Goal: Information Seeking & Learning: Learn about a topic

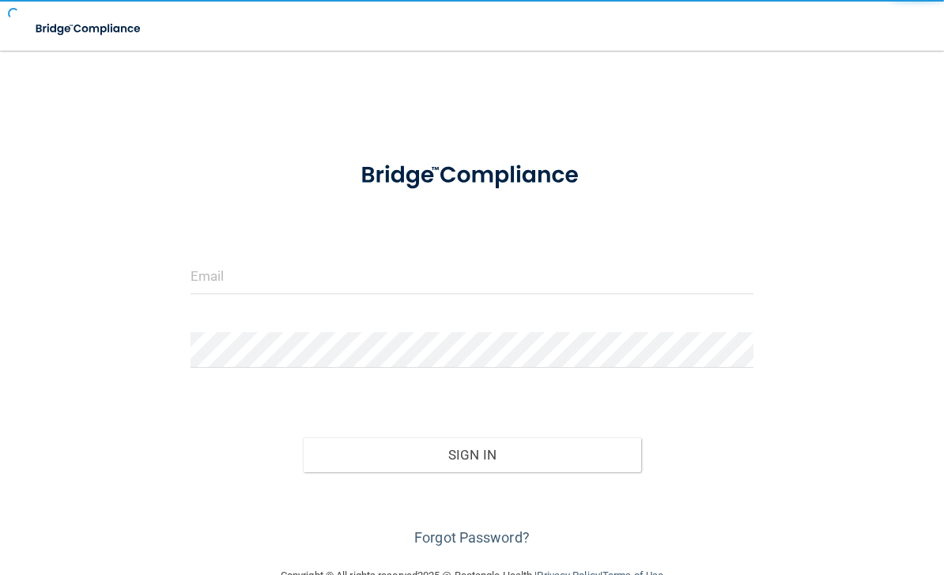
scroll to position [130, 0]
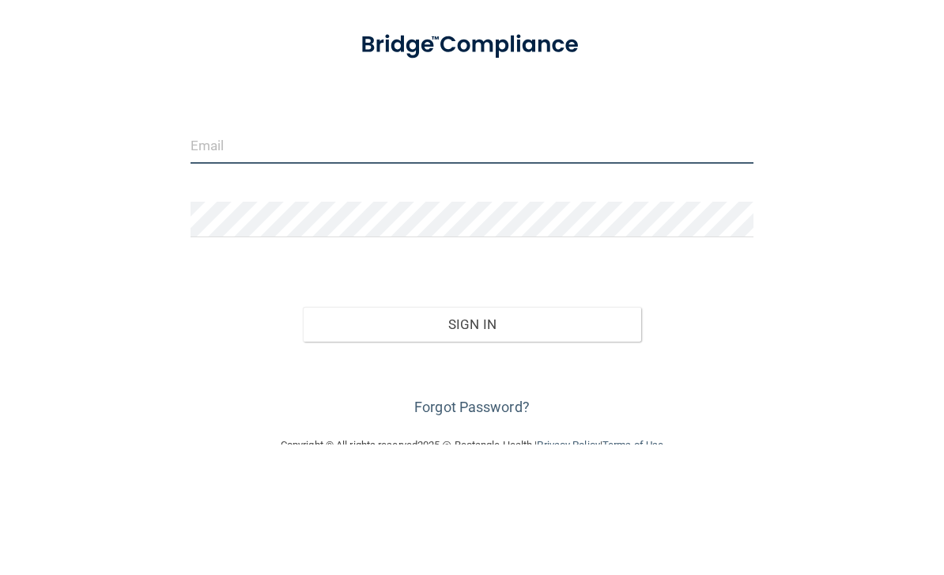
type input "[EMAIL_ADDRESS][DOMAIN_NAME]"
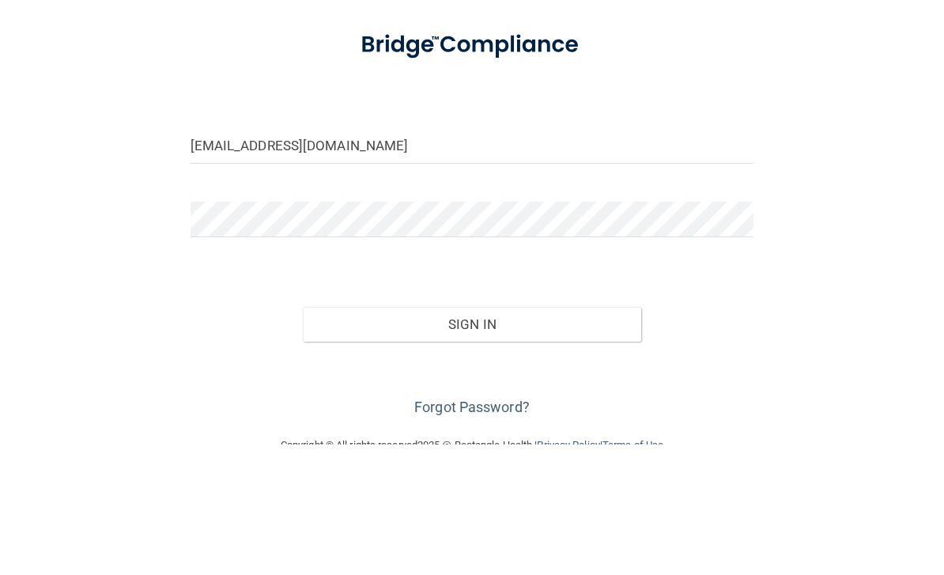
click at [472, 437] on button "Sign In" at bounding box center [472, 454] width 338 height 35
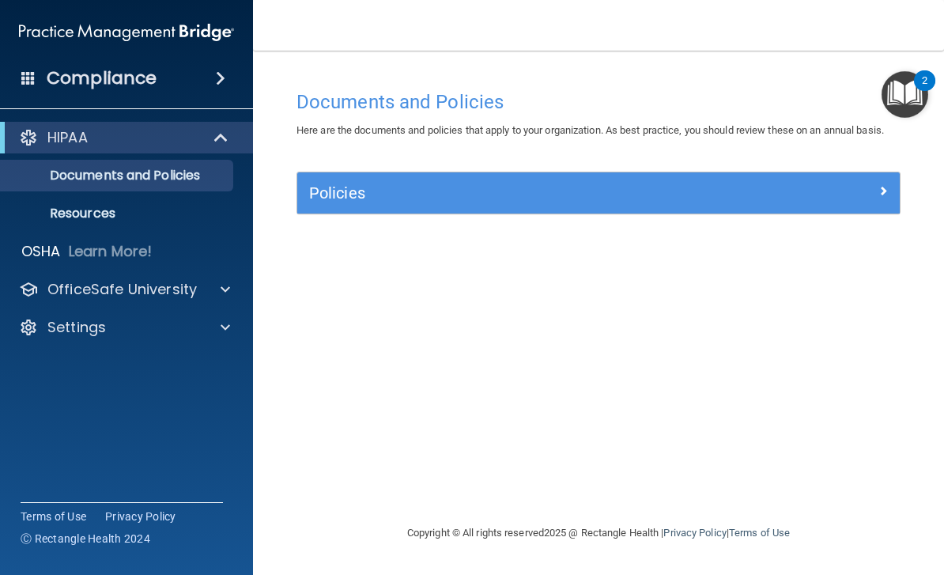
click at [224, 142] on span at bounding box center [222, 137] width 13 height 19
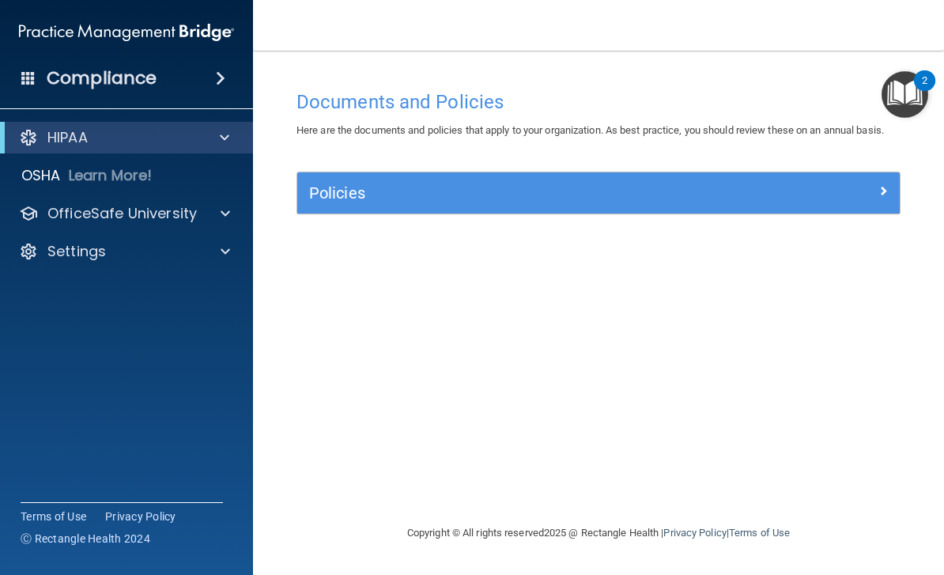
click at [190, 146] on div "HIPAA" at bounding box center [104, 137] width 195 height 19
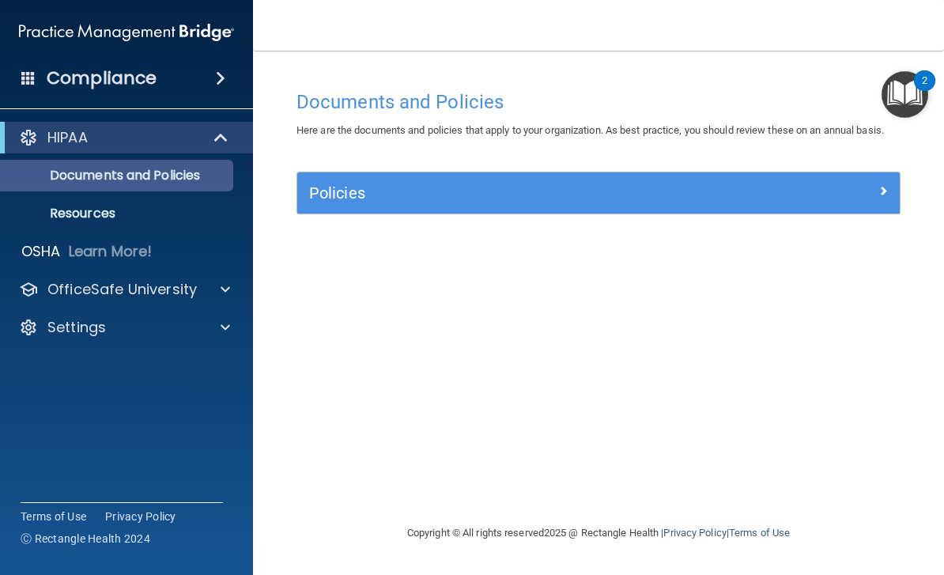
click at [145, 177] on p "Documents and Policies" at bounding box center [118, 176] width 216 height 16
click at [179, 178] on p "Documents and Policies" at bounding box center [118, 176] width 216 height 16
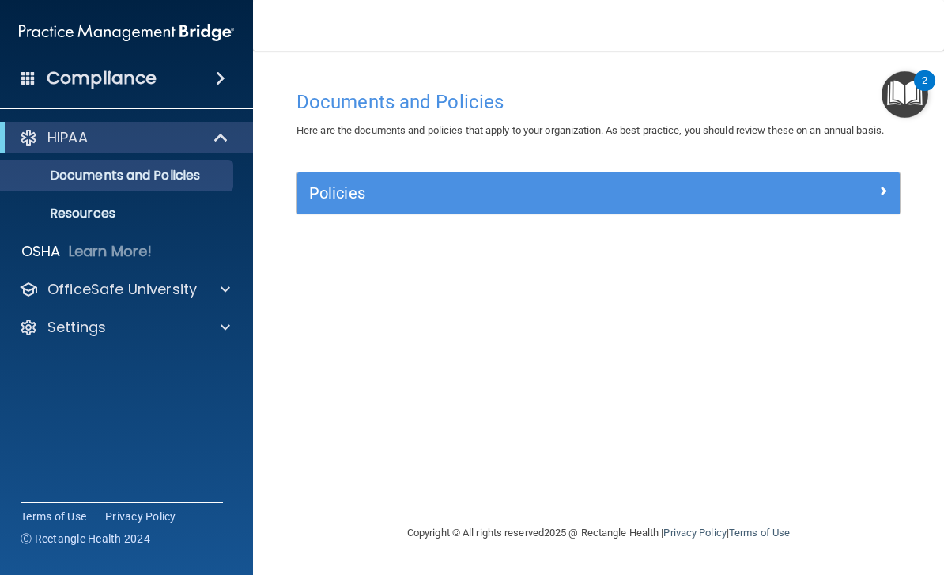
click at [214, 89] on div "Compliance" at bounding box center [126, 78] width 253 height 35
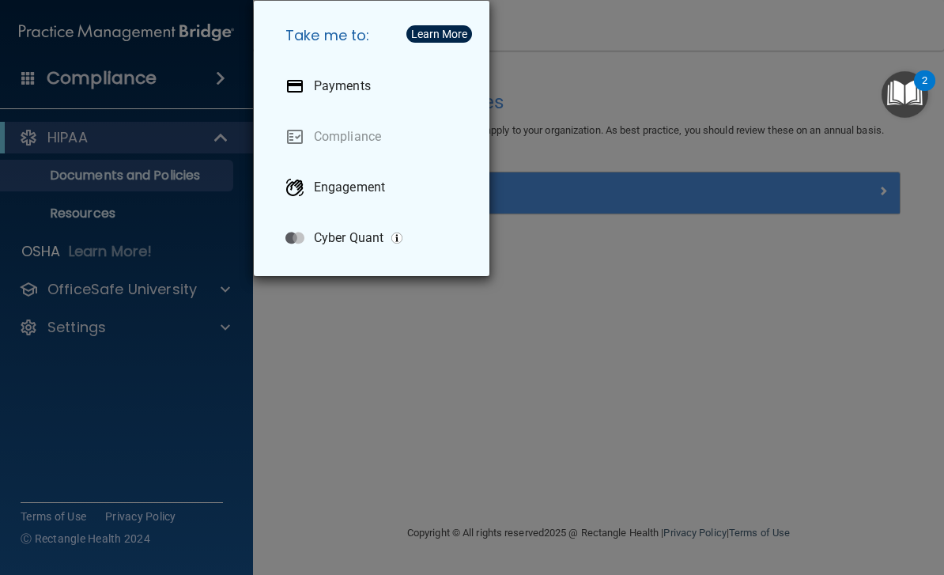
click at [364, 355] on div "Take me to: Payments Compliance Engagement Cyber Quant" at bounding box center [472, 287] width 944 height 575
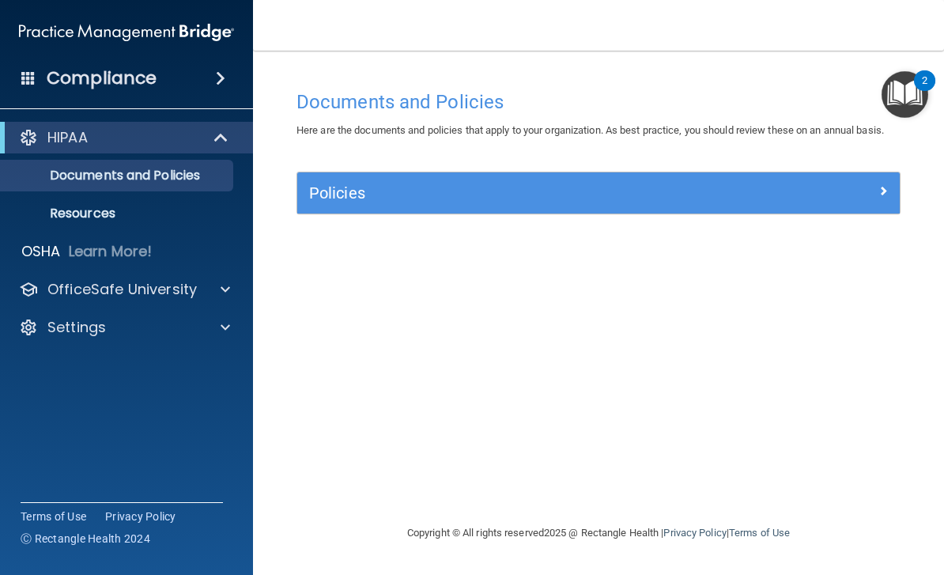
click at [920, 93] on img "Open Resource Center, 2 new notifications" at bounding box center [905, 94] width 47 height 47
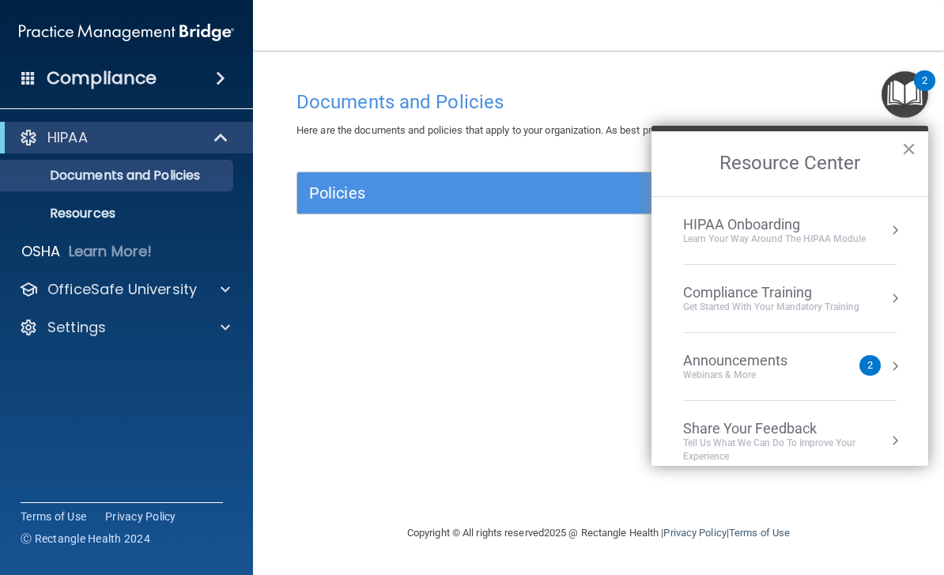
click at [856, 235] on div "Learn Your Way around the HIPAA module" at bounding box center [774, 238] width 183 height 13
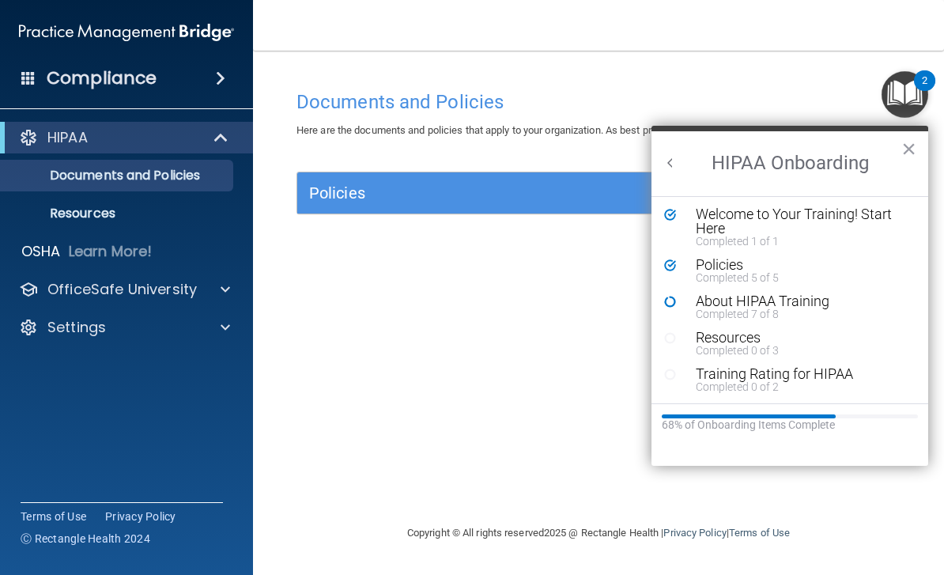
scroll to position [2, 0]
click at [811, 297] on div "About HIPAA Training" at bounding box center [802, 301] width 212 height 14
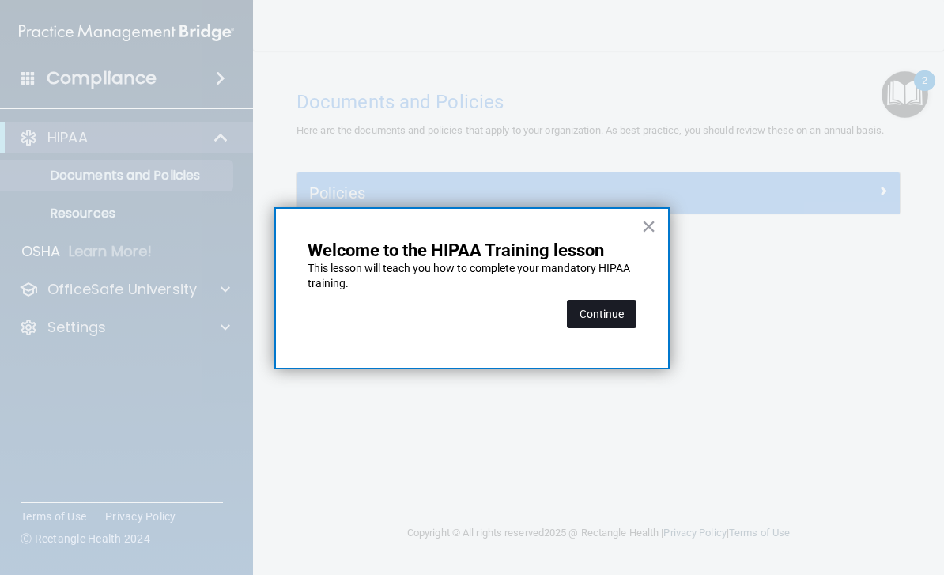
click at [603, 317] on button "Continue" at bounding box center [602, 314] width 70 height 28
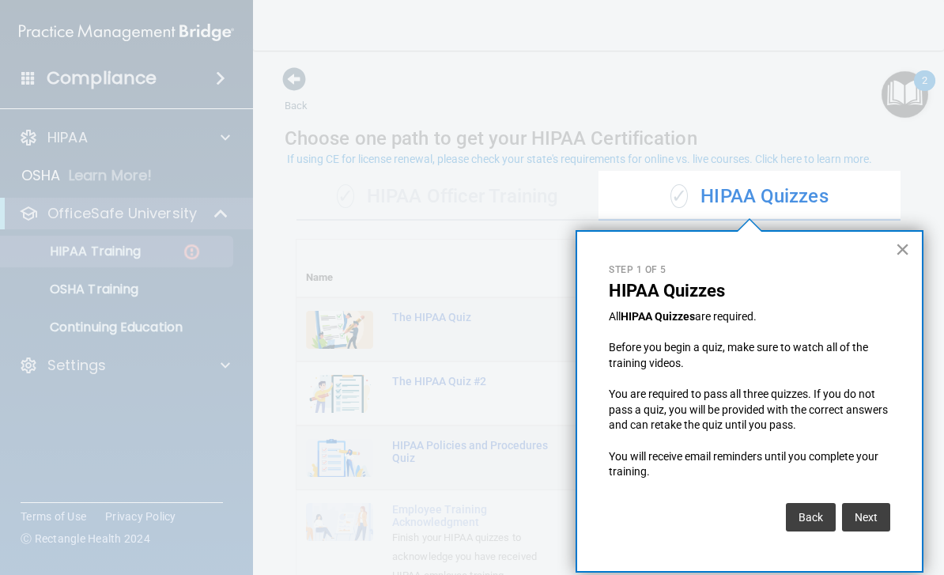
click at [907, 248] on button "×" at bounding box center [902, 248] width 15 height 25
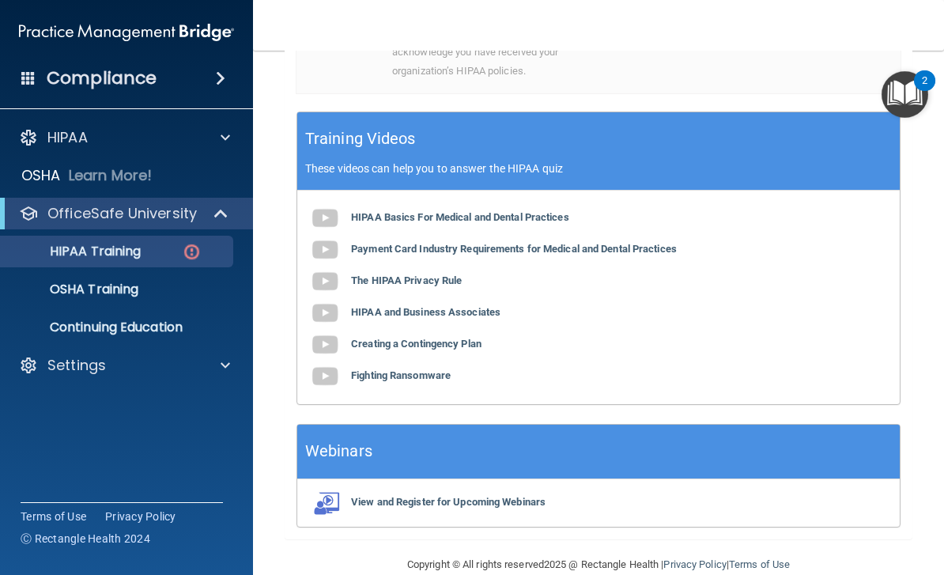
scroll to position [601, 0]
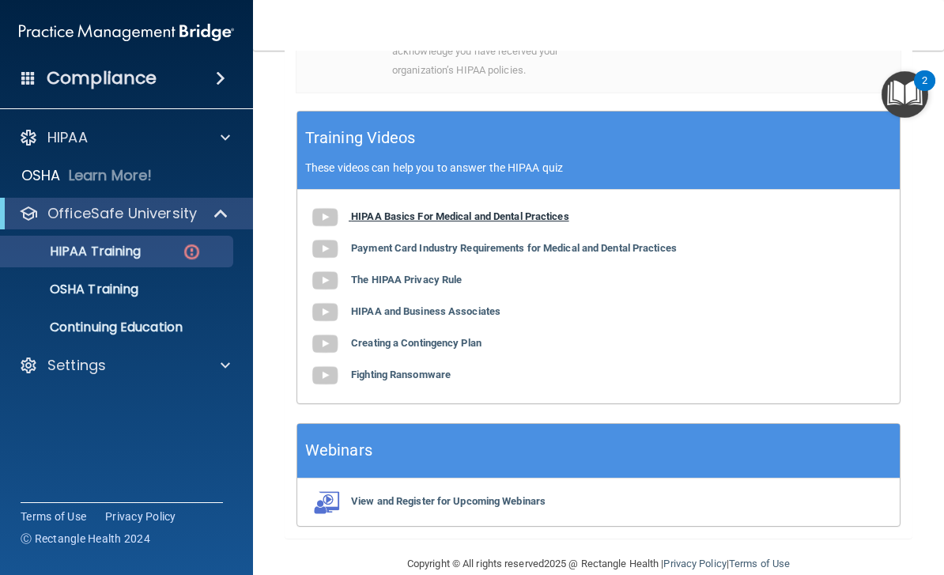
click at [527, 210] on b "HIPAA Basics For Medical and Dental Practices" at bounding box center [460, 216] width 218 height 12
